Goal: Task Accomplishment & Management: Complete application form

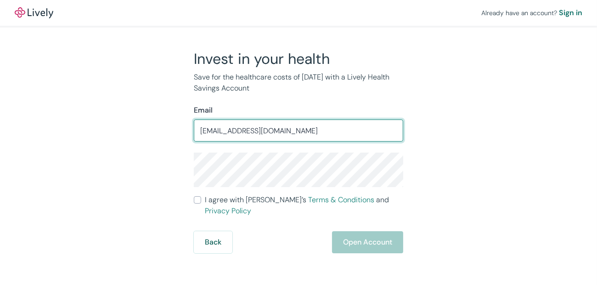
type input "gblesie51@gmail.com"
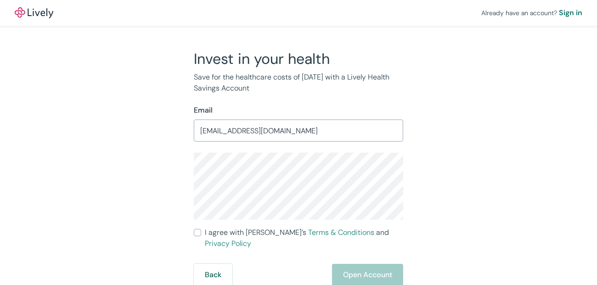
click at [196, 231] on input "I agree with Lively’s Terms & Conditions and Privacy Policy" at bounding box center [197, 232] width 7 height 7
checkbox input "true"
click at [369, 264] on button "Open Account" at bounding box center [367, 275] width 71 height 22
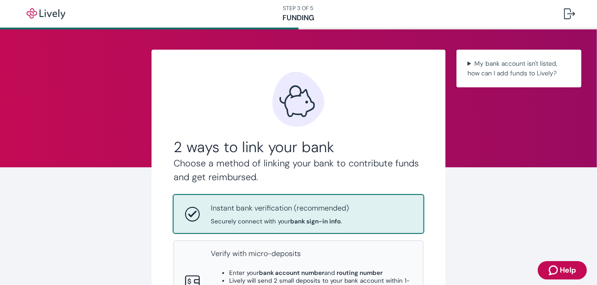
scroll to position [138, 0]
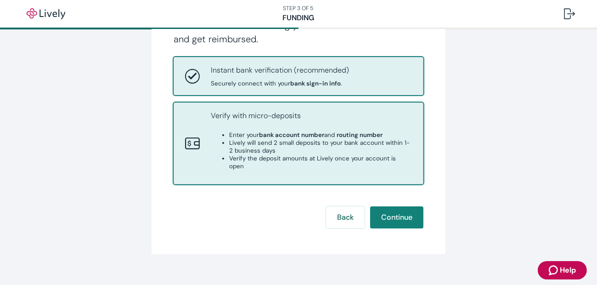
click at [292, 135] on strong "bank account number" at bounding box center [291, 135] width 65 height 8
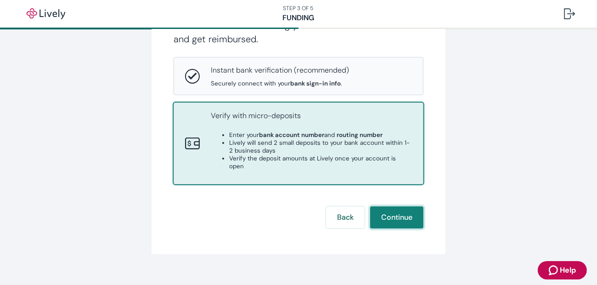
click at [384, 206] on button "Continue" at bounding box center [396, 217] width 53 height 22
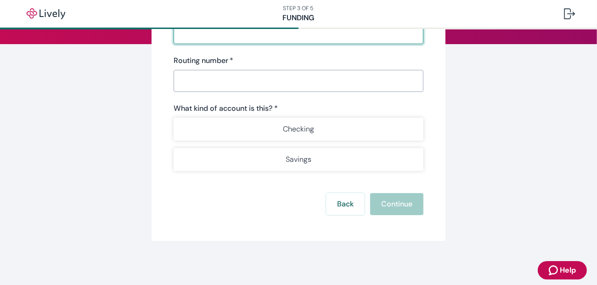
scroll to position [117, 0]
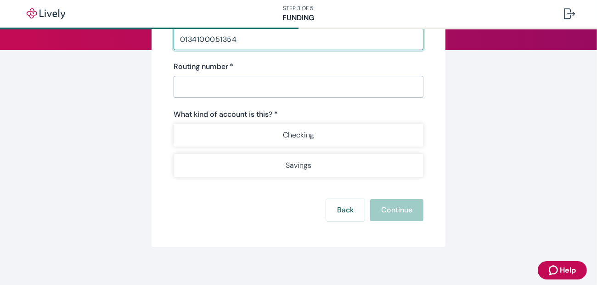
type input "0134100051354"
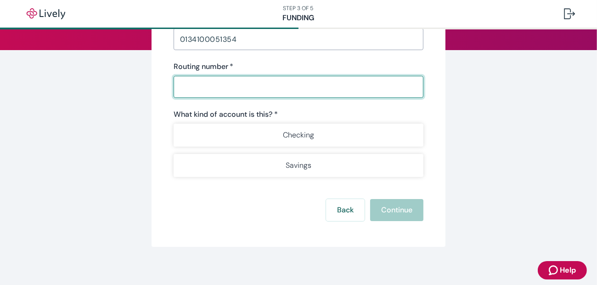
click at [204, 89] on input "Routing number   *" at bounding box center [299, 87] width 250 height 18
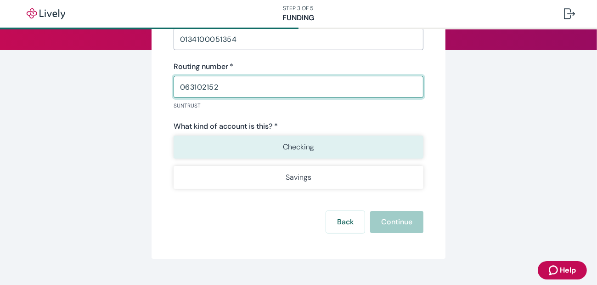
type input "063102152"
click at [288, 147] on p "Checking" at bounding box center [298, 146] width 31 height 11
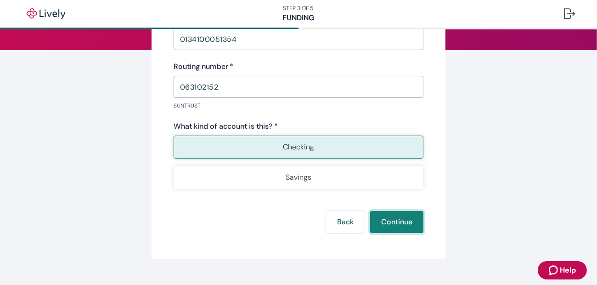
click at [381, 223] on button "Continue" at bounding box center [396, 222] width 53 height 22
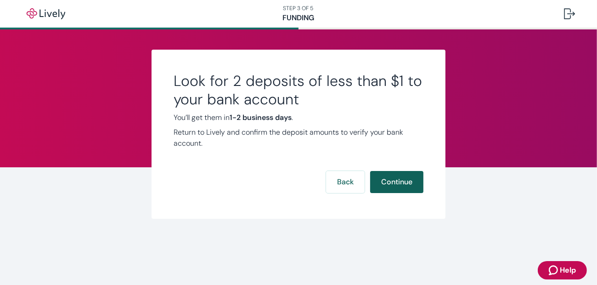
click at [383, 181] on button "Continue" at bounding box center [396, 182] width 53 height 22
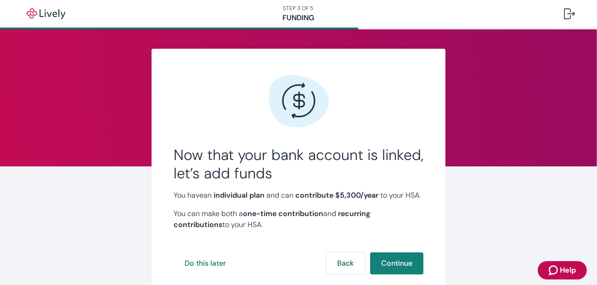
scroll to position [71, 0]
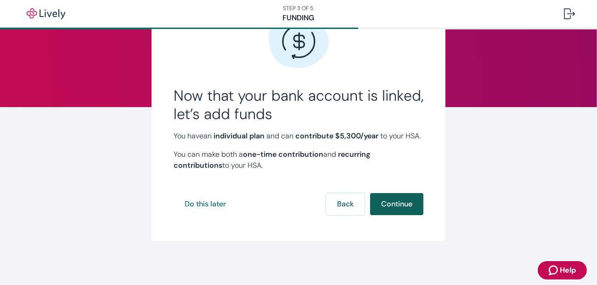
click at [390, 200] on button "Continue" at bounding box center [396, 204] width 53 height 22
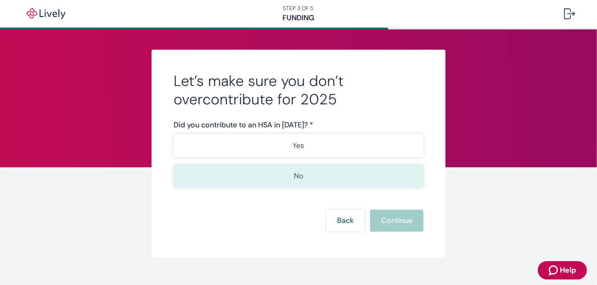
click at [298, 175] on p "No" at bounding box center [298, 175] width 9 height 11
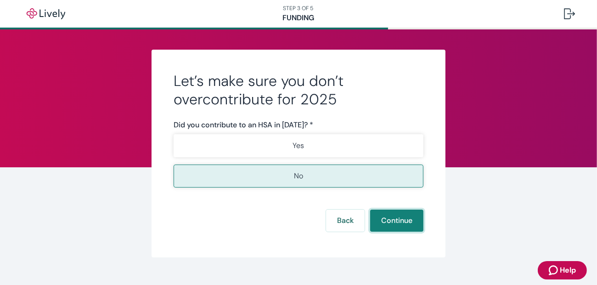
click at [397, 218] on button "Continue" at bounding box center [396, 220] width 53 height 22
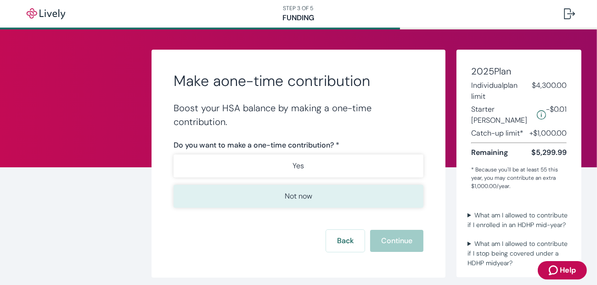
click at [304, 195] on p "Not now" at bounding box center [299, 196] width 28 height 11
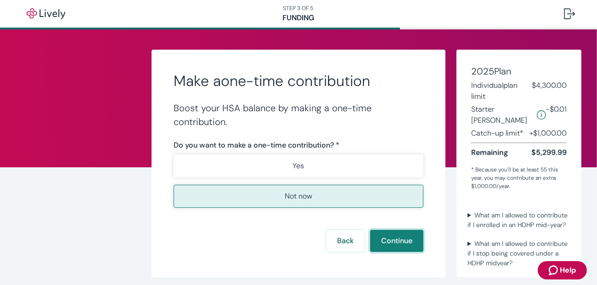
click at [385, 239] on button "Continue" at bounding box center [396, 241] width 53 height 22
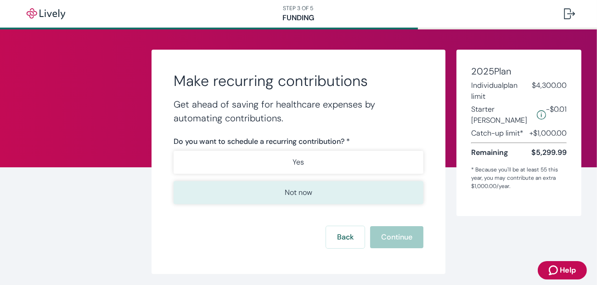
click at [299, 194] on p "Not now" at bounding box center [299, 192] width 28 height 11
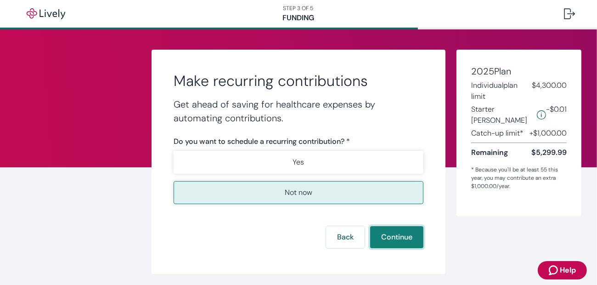
click at [377, 236] on button "Continue" at bounding box center [396, 237] width 53 height 22
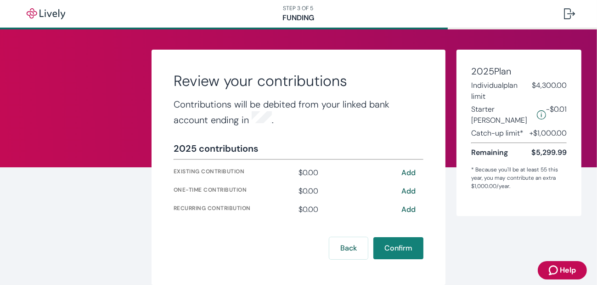
scroll to position [42, 0]
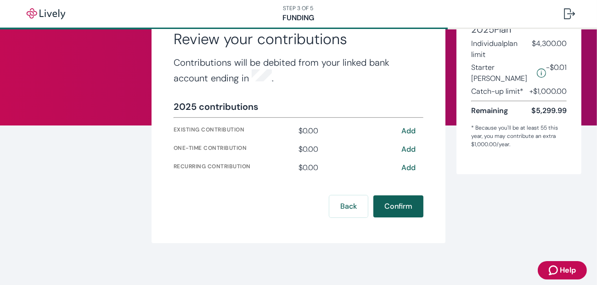
click at [399, 206] on button "Confirm" at bounding box center [398, 206] width 50 height 22
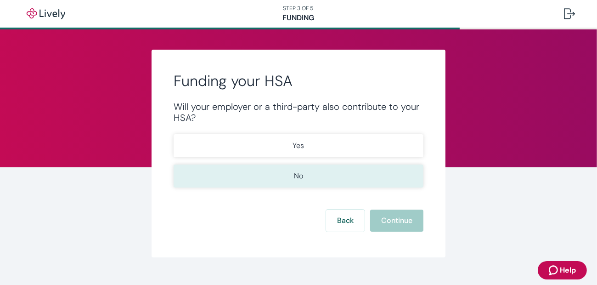
click at [297, 172] on p "No" at bounding box center [298, 175] width 9 height 11
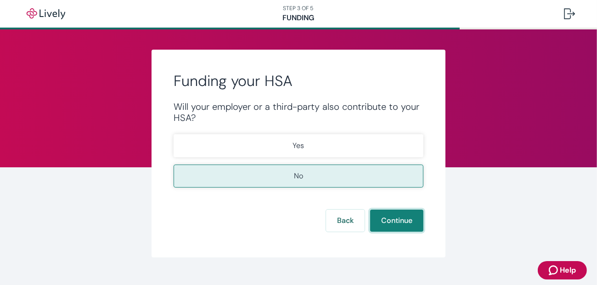
click at [381, 215] on button "Continue" at bounding box center [396, 220] width 53 height 22
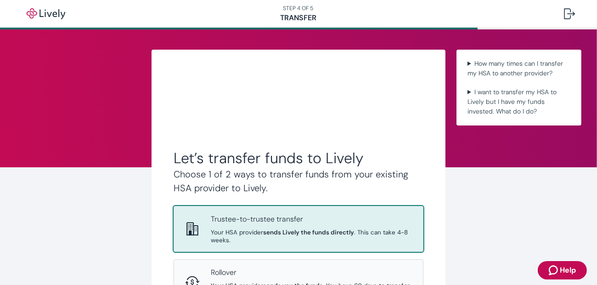
scroll to position [134, 0]
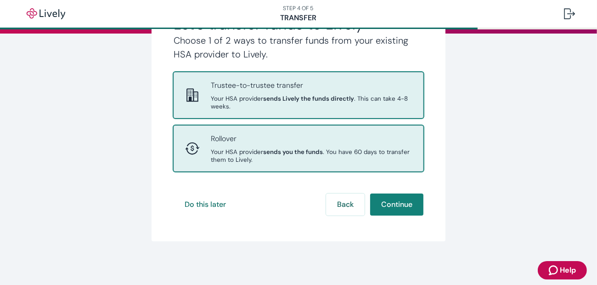
click at [257, 152] on span "Your HSA provider sends you the funds . You have 60 days to transfer them to Li…" at bounding box center [311, 156] width 201 height 16
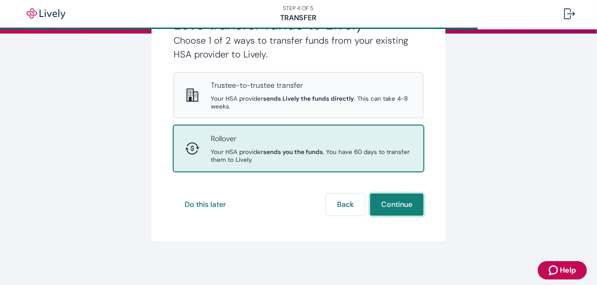
click at [381, 201] on button "Continue" at bounding box center [396, 204] width 53 height 22
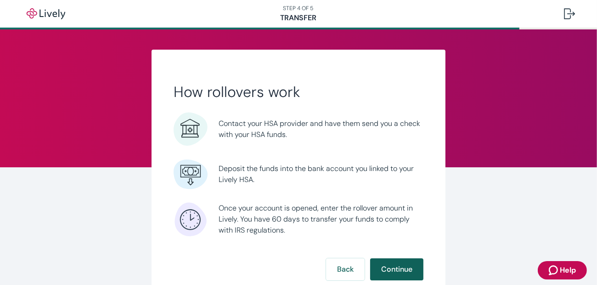
click at [378, 267] on button "Continue" at bounding box center [396, 269] width 53 height 22
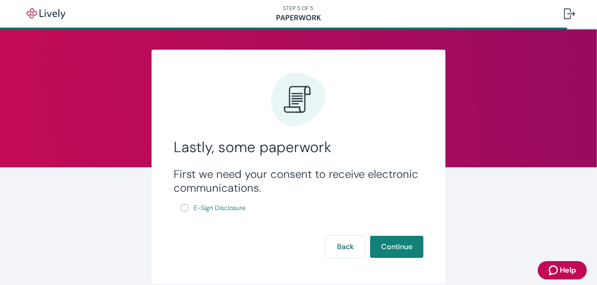
click at [181, 207] on input "E-Sign Disclosure" at bounding box center [184, 207] width 7 height 7
checkbox input "true"
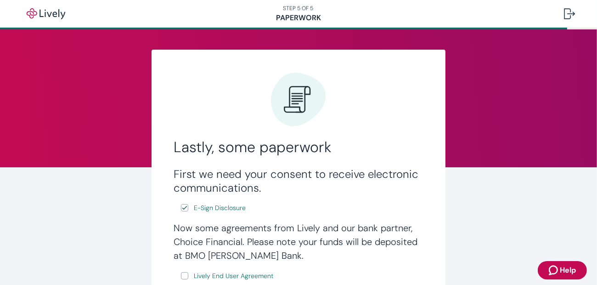
scroll to position [138, 0]
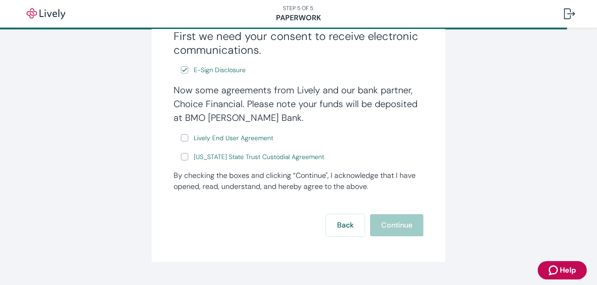
click at [181, 137] on input "Lively End User Agreement" at bounding box center [184, 137] width 7 height 7
checkbox input "true"
click at [184, 156] on input "[US_STATE] State Trust Custodial Agreement" at bounding box center [184, 156] width 7 height 7
checkbox input "true"
click at [378, 223] on button "Continue" at bounding box center [396, 225] width 53 height 22
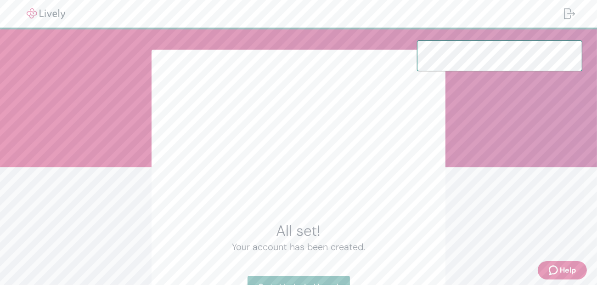
scroll to position [79, 0]
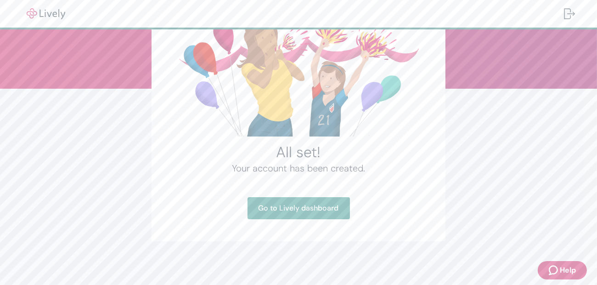
click at [504, 163] on div "All set! Your account has been created. Go to Lively dashboard" at bounding box center [298, 106] width 441 height 270
click at [289, 212] on link "Go to Lively dashboard" at bounding box center [298, 208] width 102 height 22
